Goal: Task Accomplishment & Management: Manage account settings

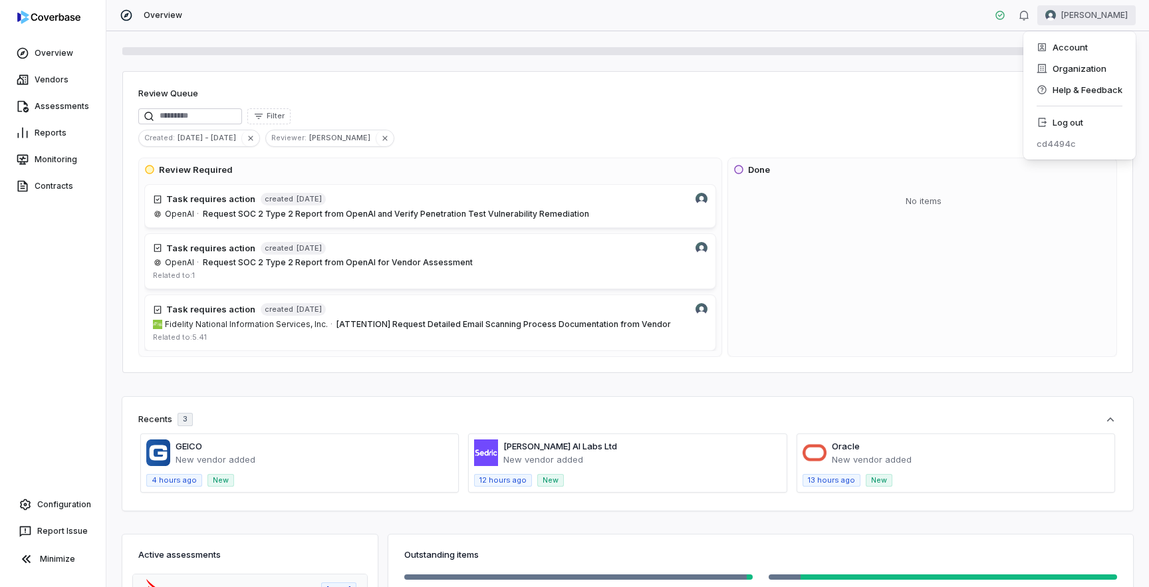
click at [1090, 16] on html "Overview Vendors Assessments Reports Monitoring Contracts Configuration Report …" at bounding box center [574, 293] width 1149 height 587
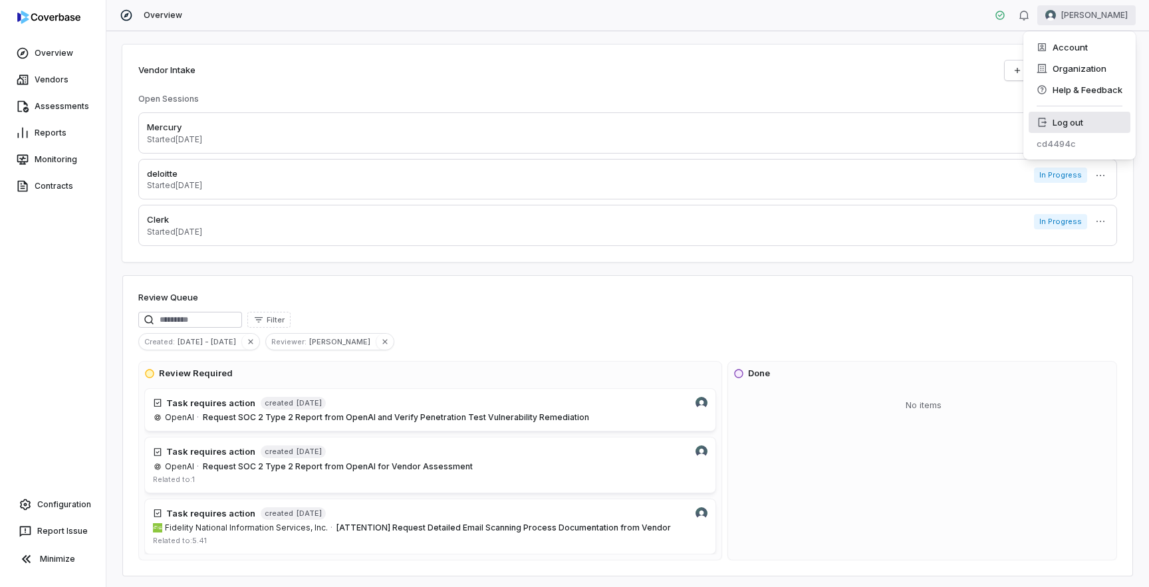
click at [1089, 118] on div "Log out" at bounding box center [1080, 122] width 102 height 21
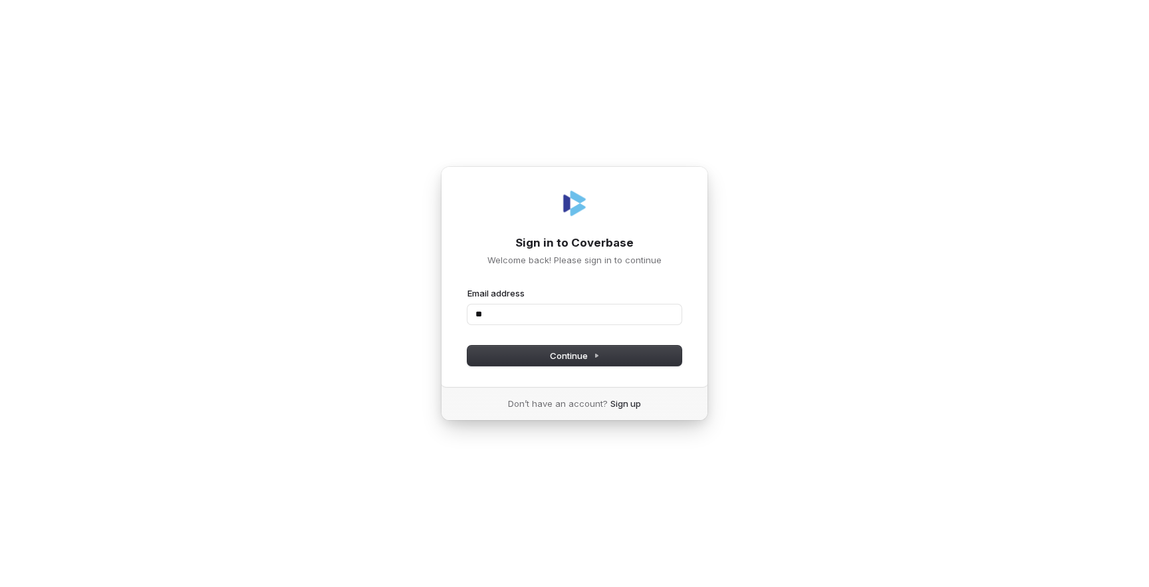
type input "*"
click at [0, 587] on com-1password-button at bounding box center [0, 587] width 0 height 0
type input "**********"
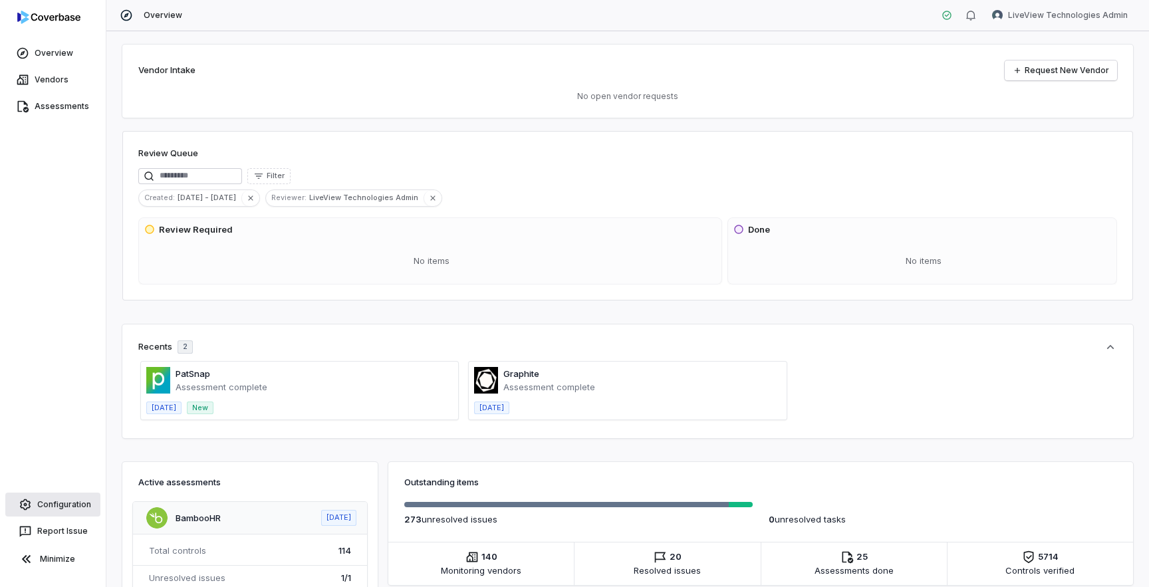
click at [58, 506] on link "Configuration" at bounding box center [52, 505] width 95 height 24
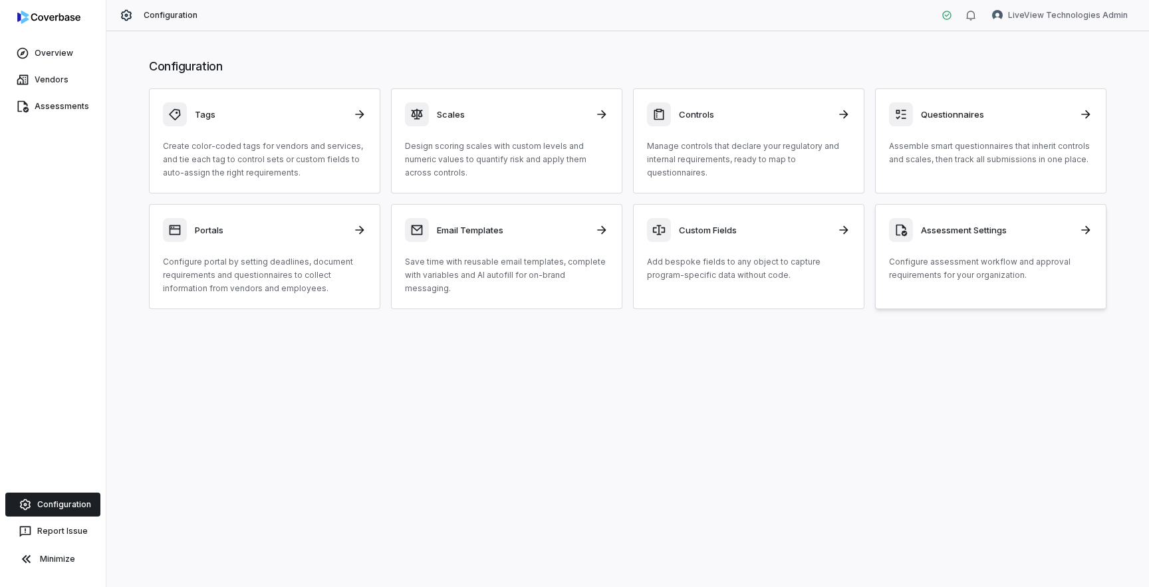
click at [994, 283] on link "Assessment Settings Configure assessment workflow and approval requirements for…" at bounding box center [990, 256] width 231 height 105
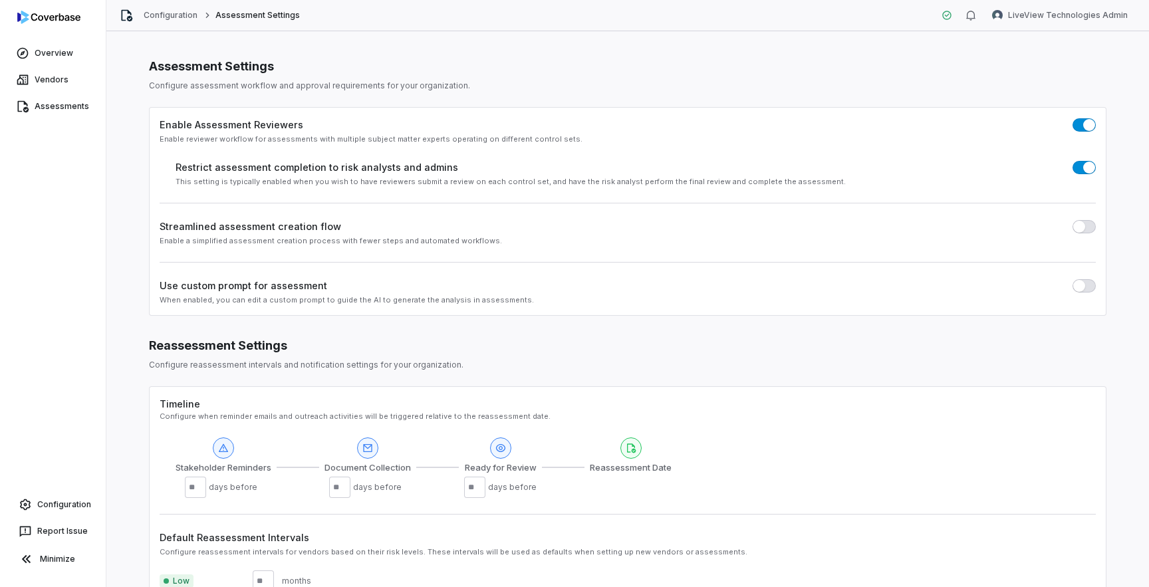
scroll to position [145, 0]
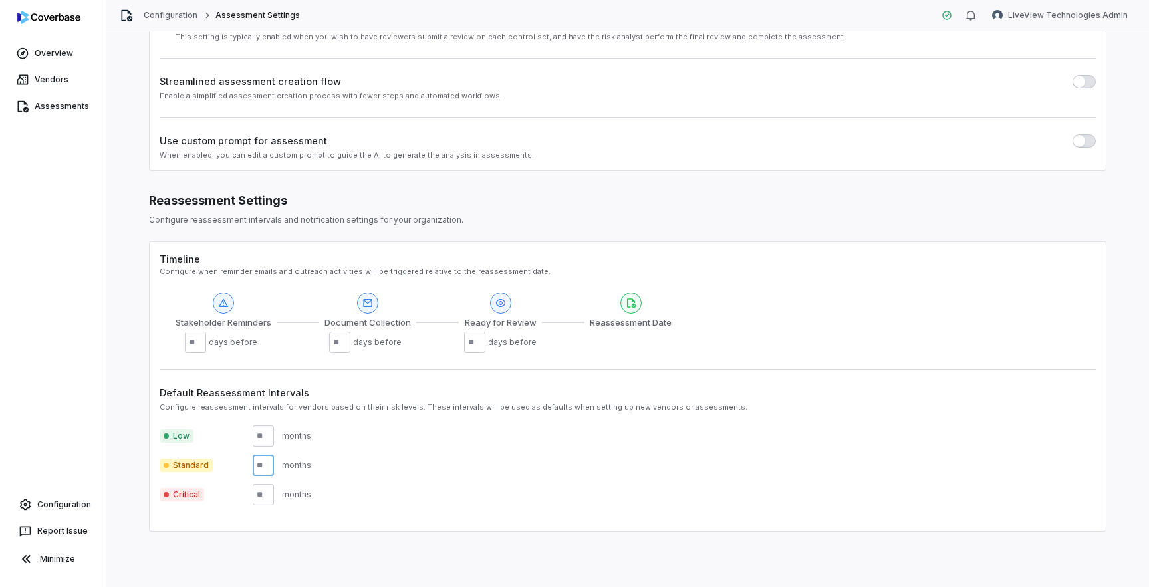
click at [267, 466] on input "*" at bounding box center [263, 465] width 21 height 21
click at [380, 474] on div "Standard * months" at bounding box center [628, 465] width 936 height 21
click at [265, 467] on input "*" at bounding box center [263, 465] width 21 height 21
type input "**"
